Goal: Navigation & Orientation: Understand site structure

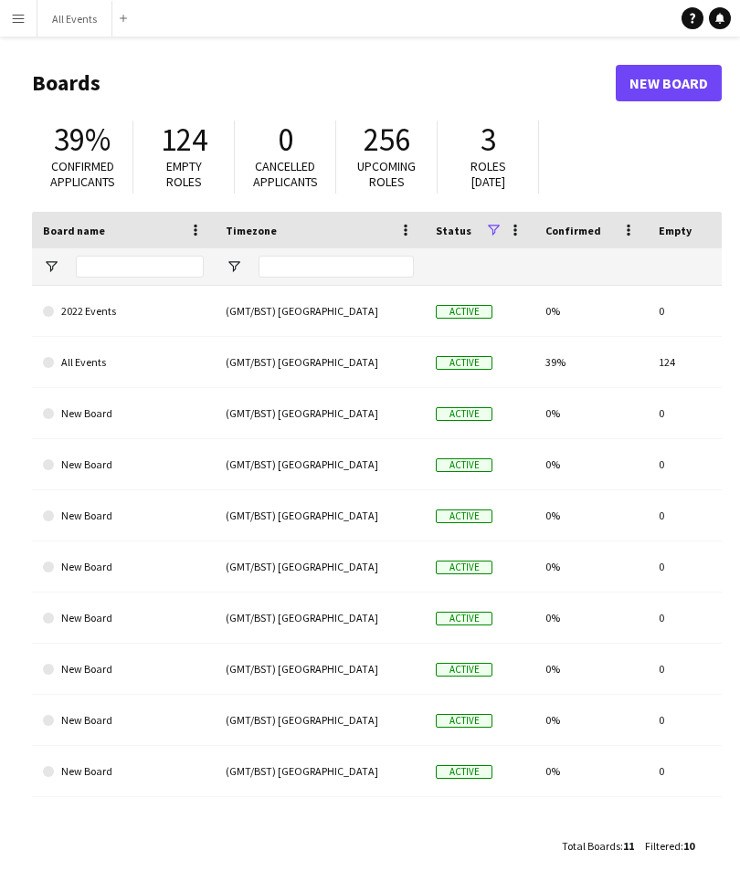
click at [32, 19] on button "Menu" at bounding box center [18, 18] width 37 height 37
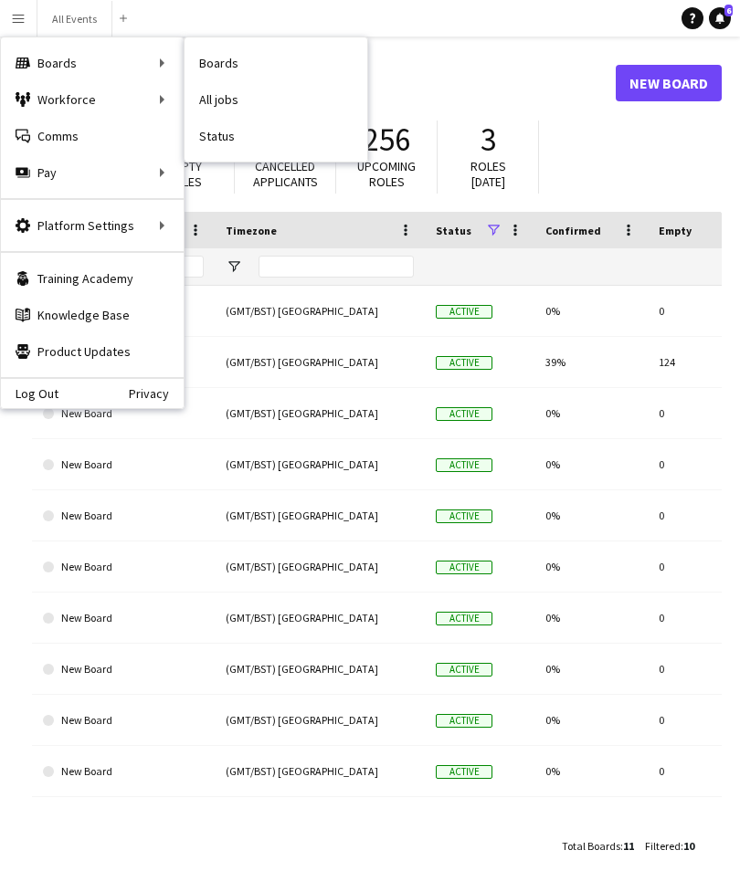
click at [226, 73] on link "Boards" at bounding box center [275, 63] width 183 height 37
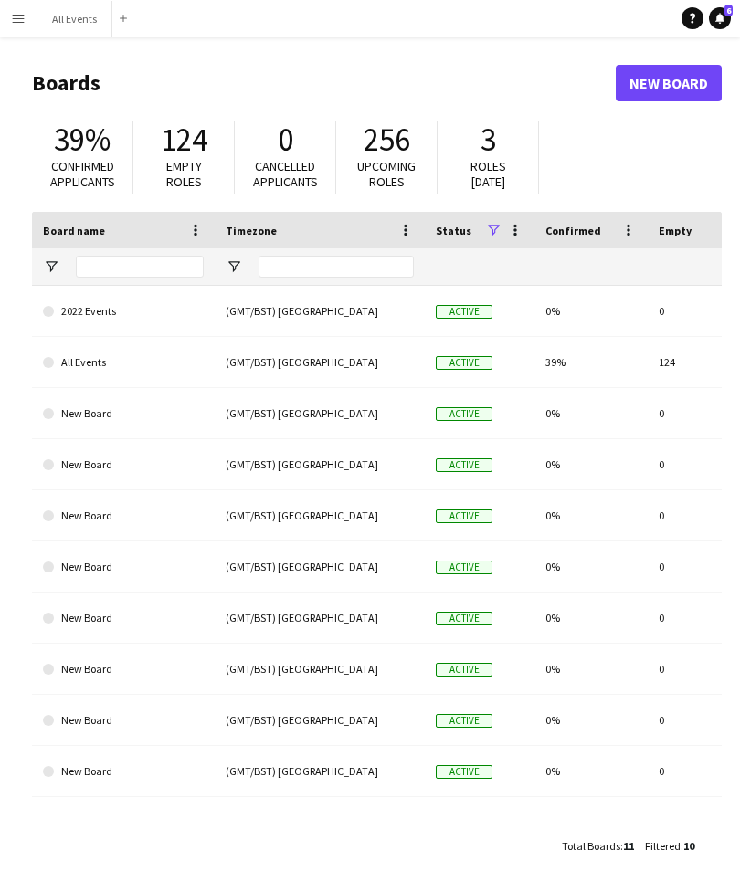
click at [28, 6] on button "Menu" at bounding box center [18, 18] width 37 height 37
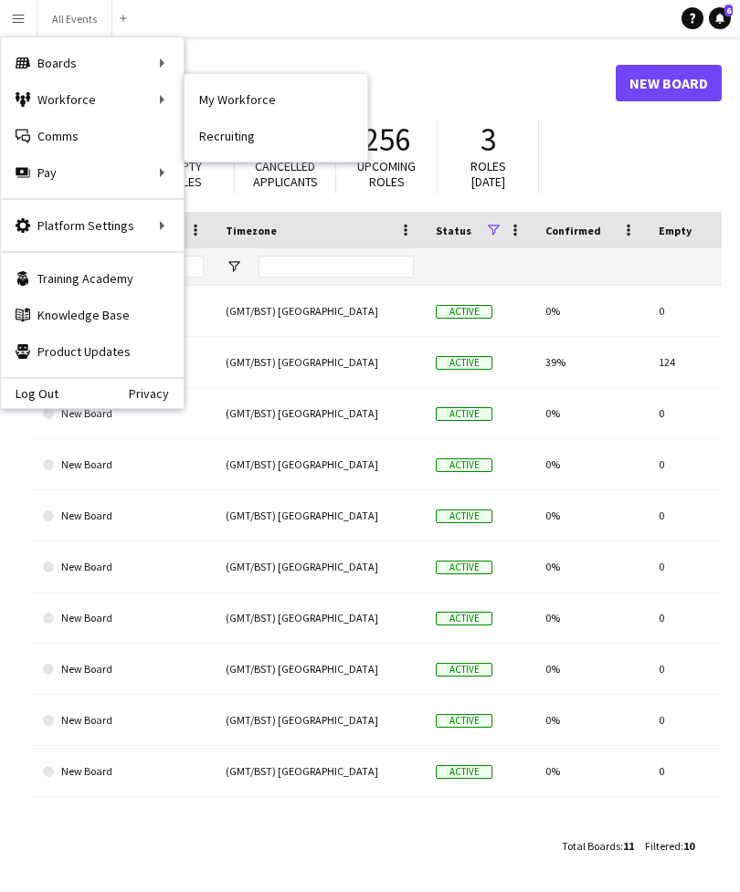
click at [236, 105] on link "My Workforce" at bounding box center [275, 99] width 183 height 37
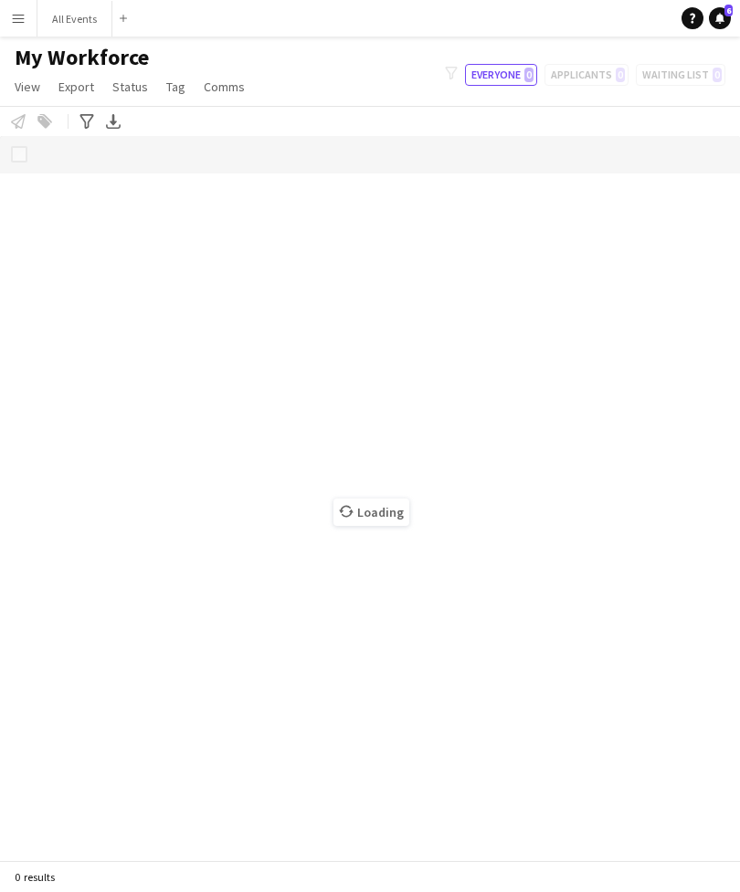
click at [26, 33] on button "Menu" at bounding box center [18, 18] width 37 height 37
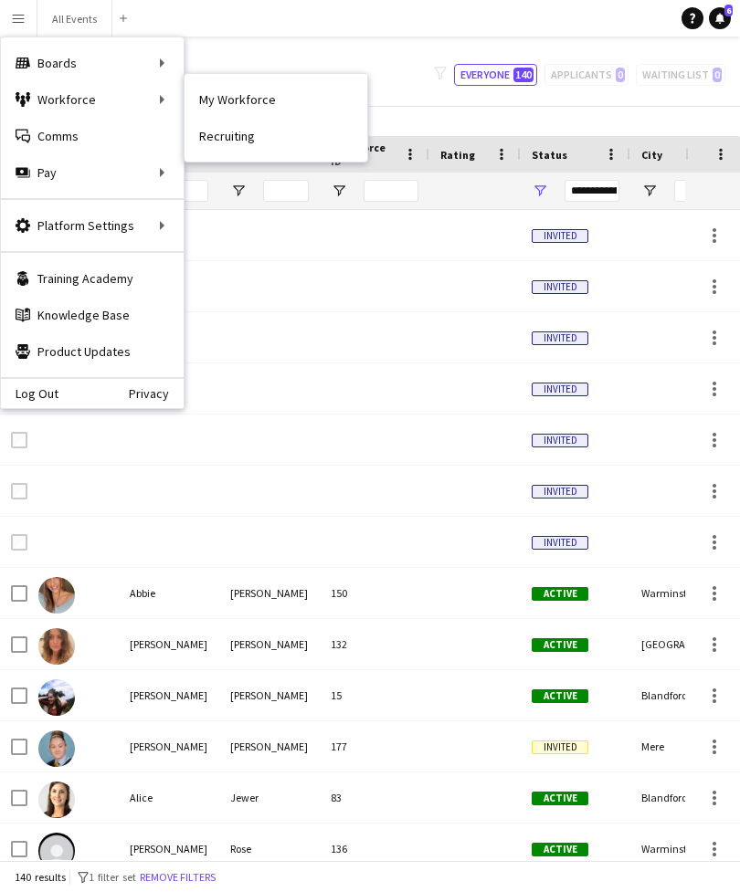
click at [242, 111] on link "My Workforce" at bounding box center [275, 99] width 183 height 37
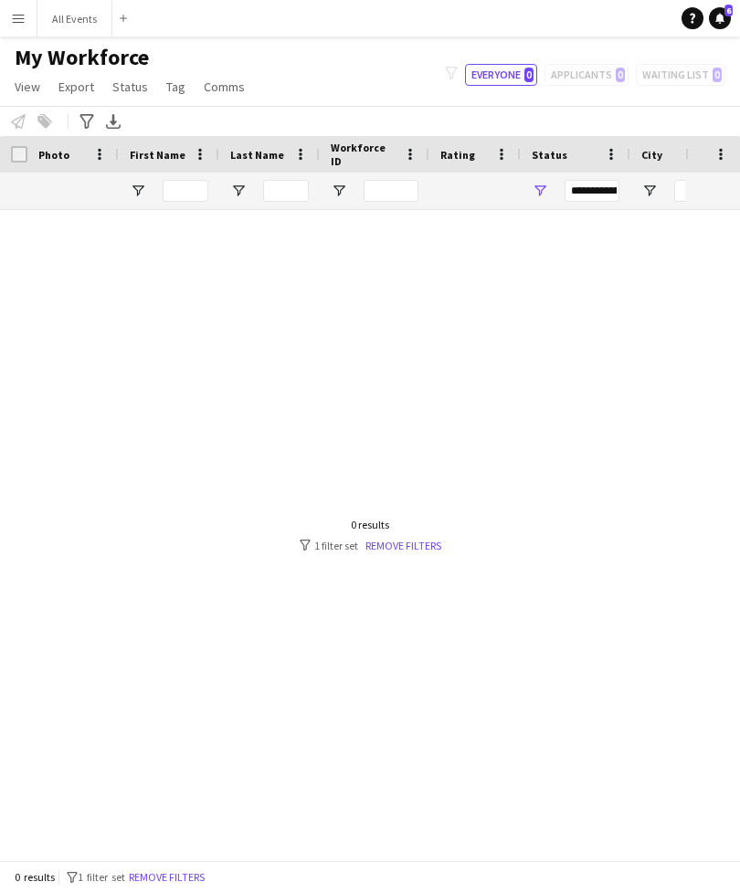
click at [27, 36] on button "Menu" at bounding box center [18, 18] width 37 height 37
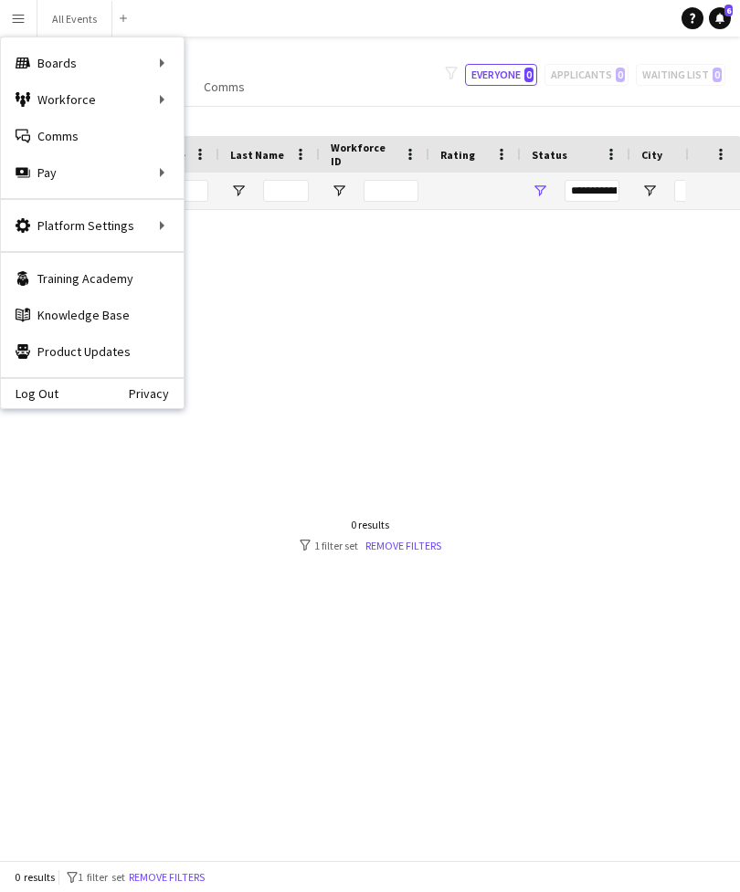
click at [95, 146] on link "Comms Comms" at bounding box center [92, 136] width 183 height 37
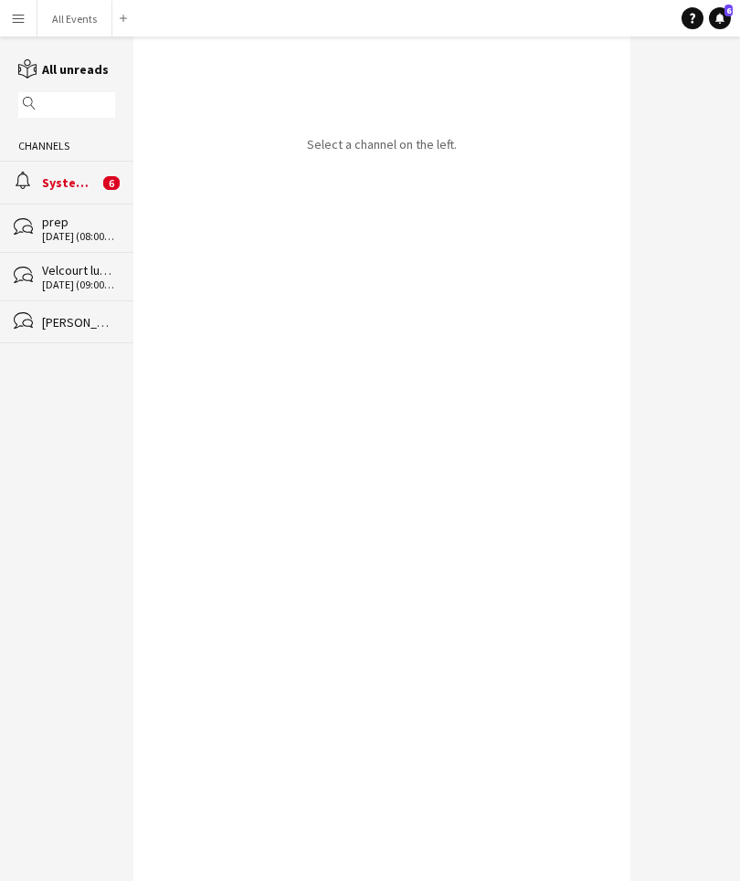
click at [33, 26] on button "Menu" at bounding box center [18, 18] width 37 height 37
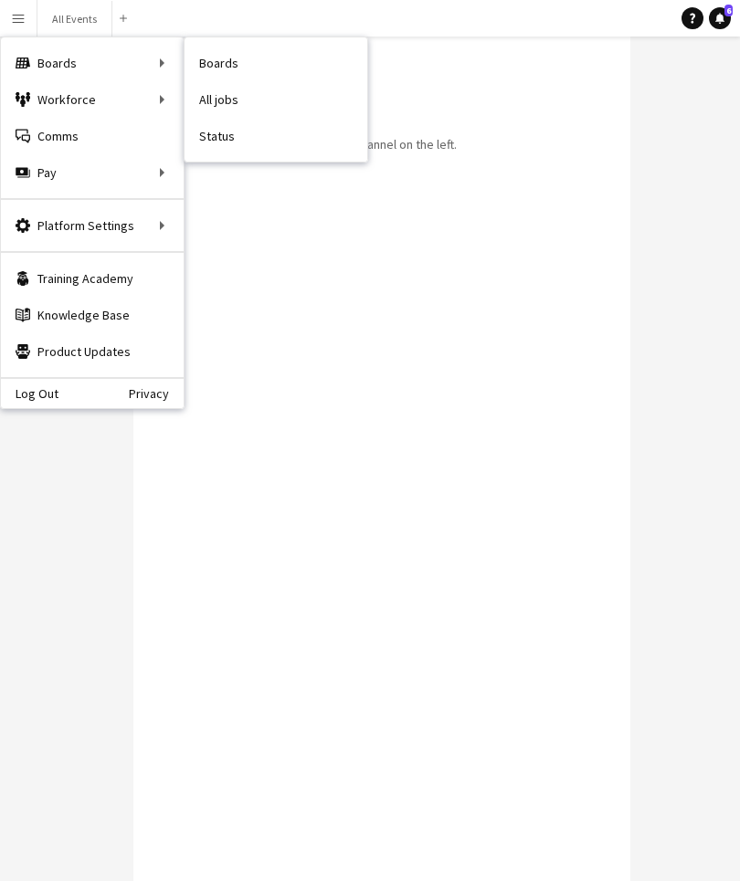
click at [216, 139] on link "Status" at bounding box center [275, 136] width 183 height 37
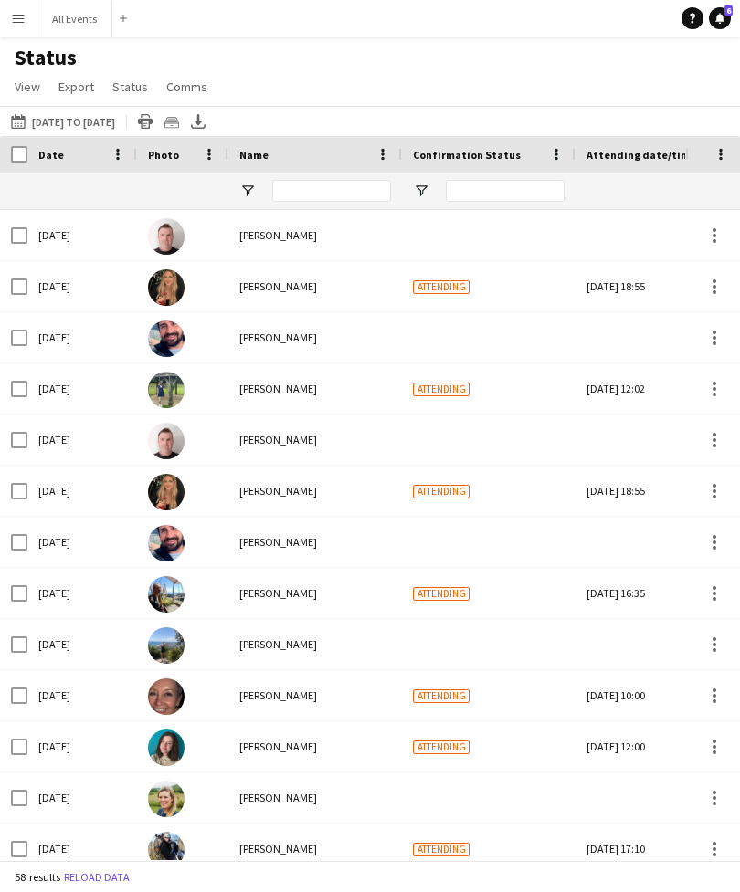
click at [32, 32] on button "Menu" at bounding box center [18, 18] width 37 height 37
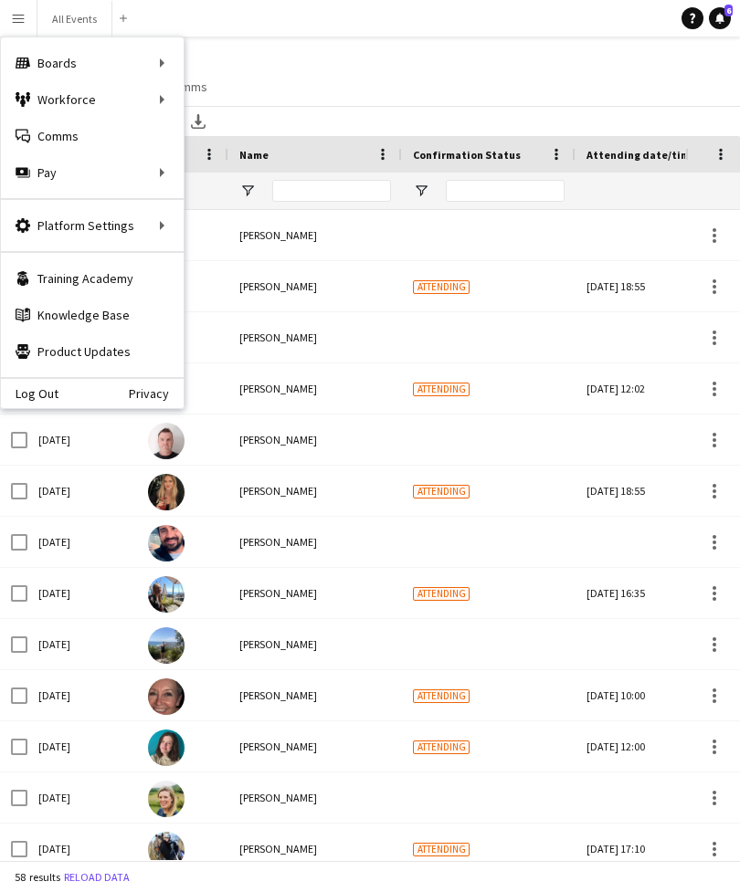
click at [132, 66] on div "Boards Boards" at bounding box center [92, 63] width 183 height 37
